Goal: Information Seeking & Learning: Learn about a topic

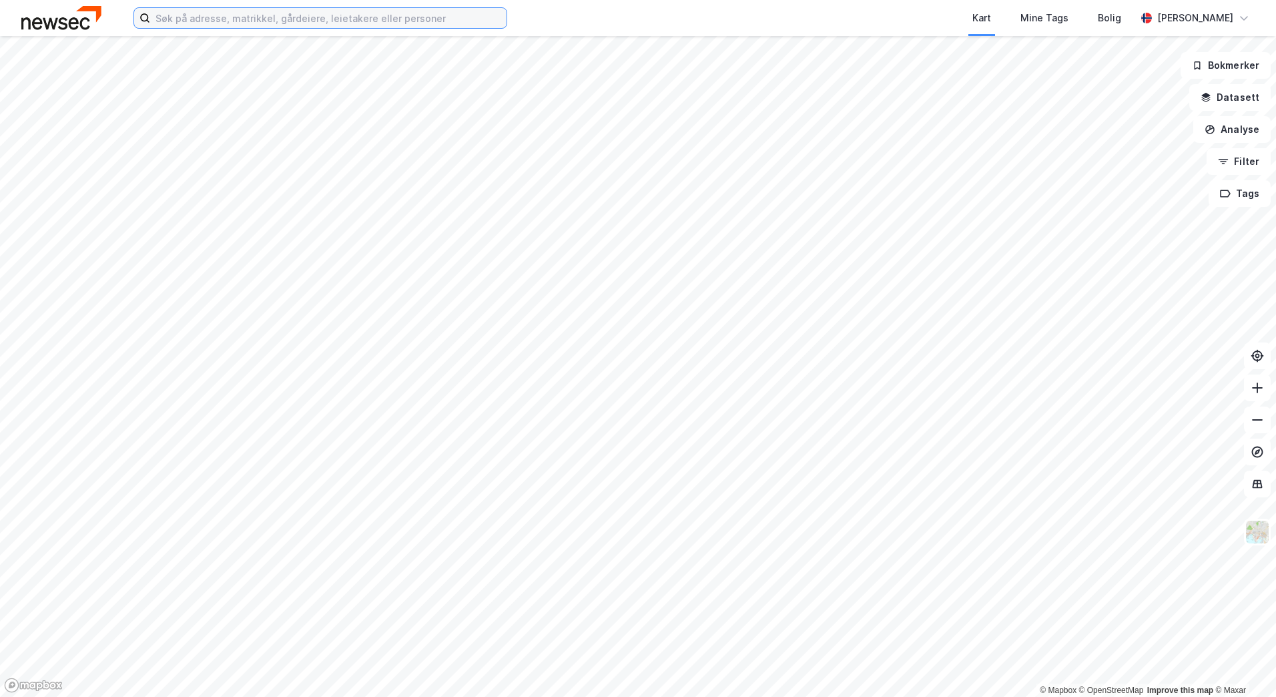
click at [326, 24] on input at bounding box center [328, 18] width 356 height 20
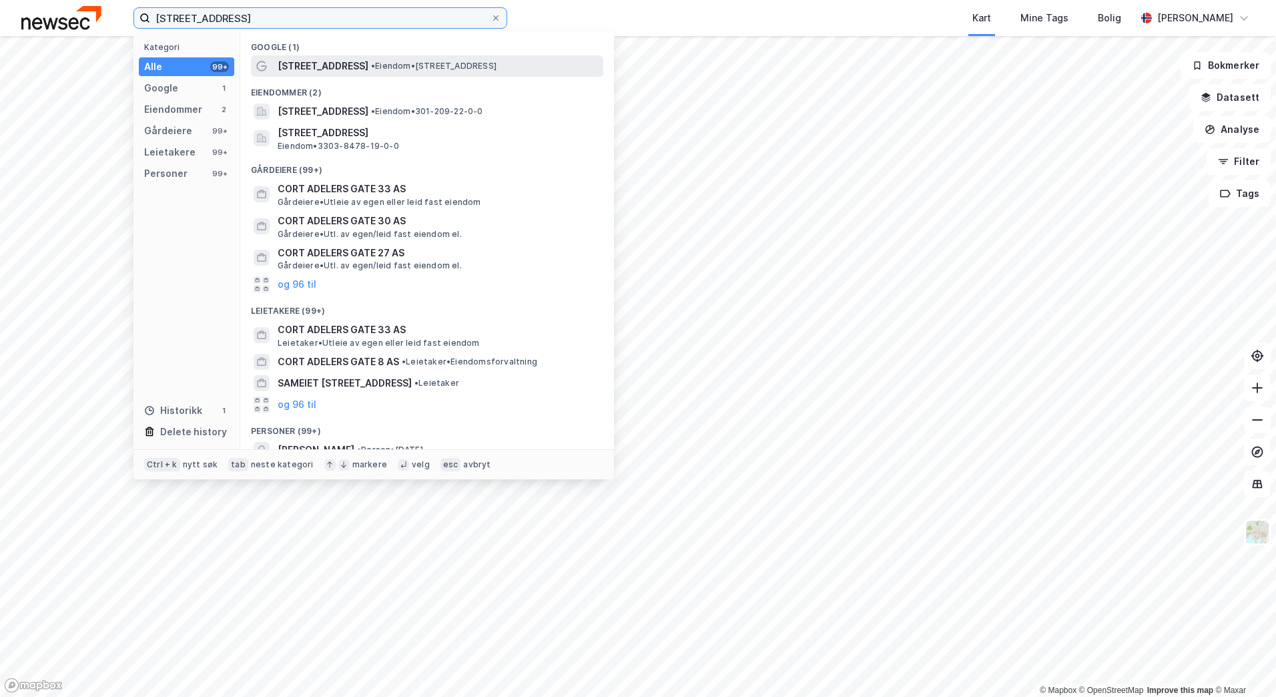
type input "[STREET_ADDRESS]"
click at [352, 70] on span "[STREET_ADDRESS]" at bounding box center [323, 66] width 91 height 16
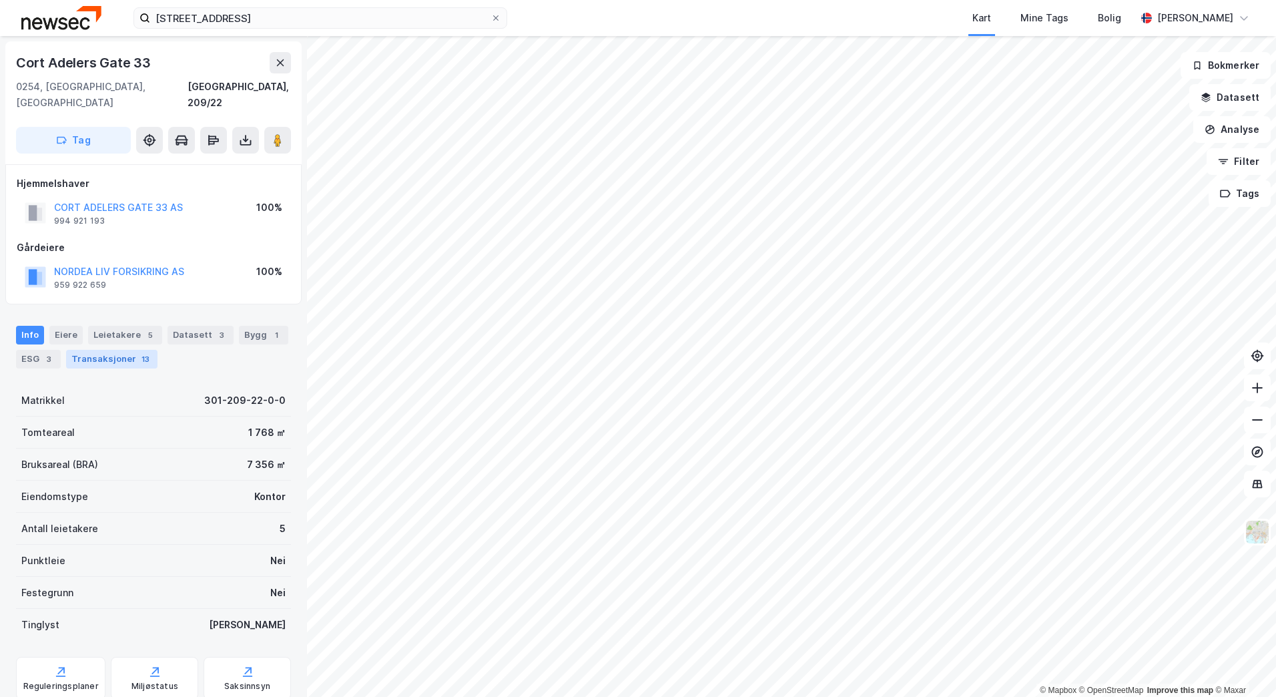
click at [141, 352] on div "13" at bounding box center [145, 358] width 13 height 13
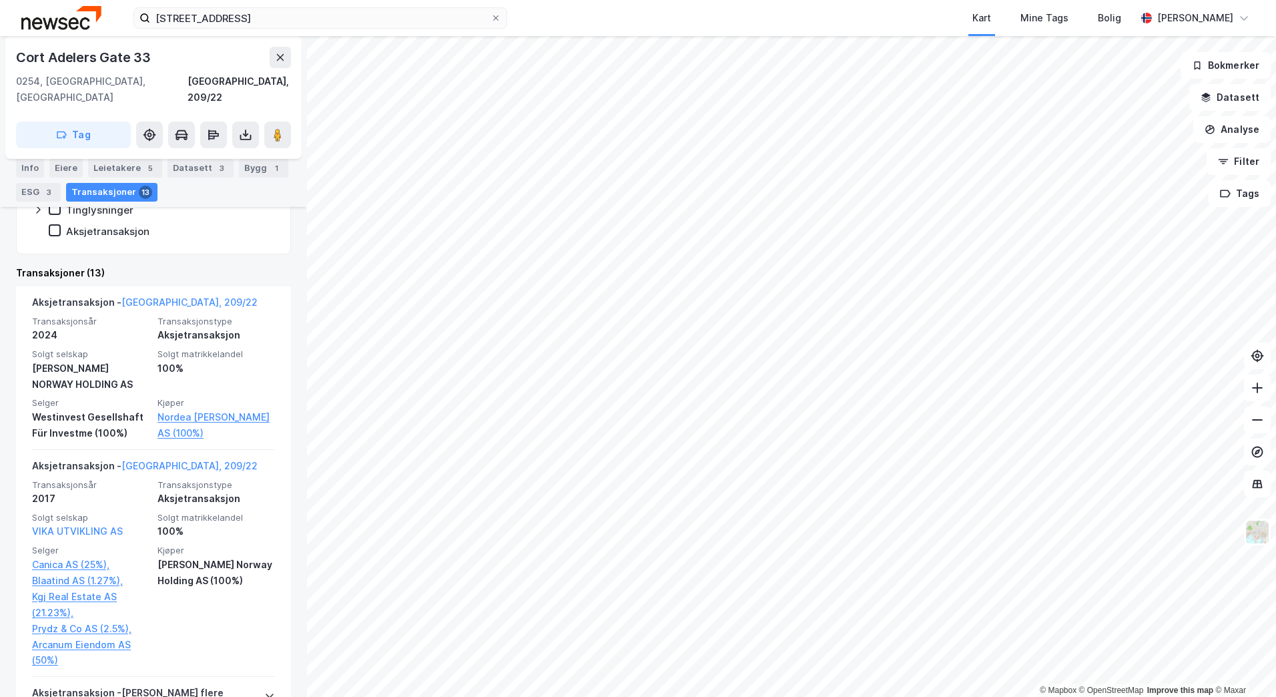
scroll to position [334, 0]
